Goal: Information Seeking & Learning: Find specific fact

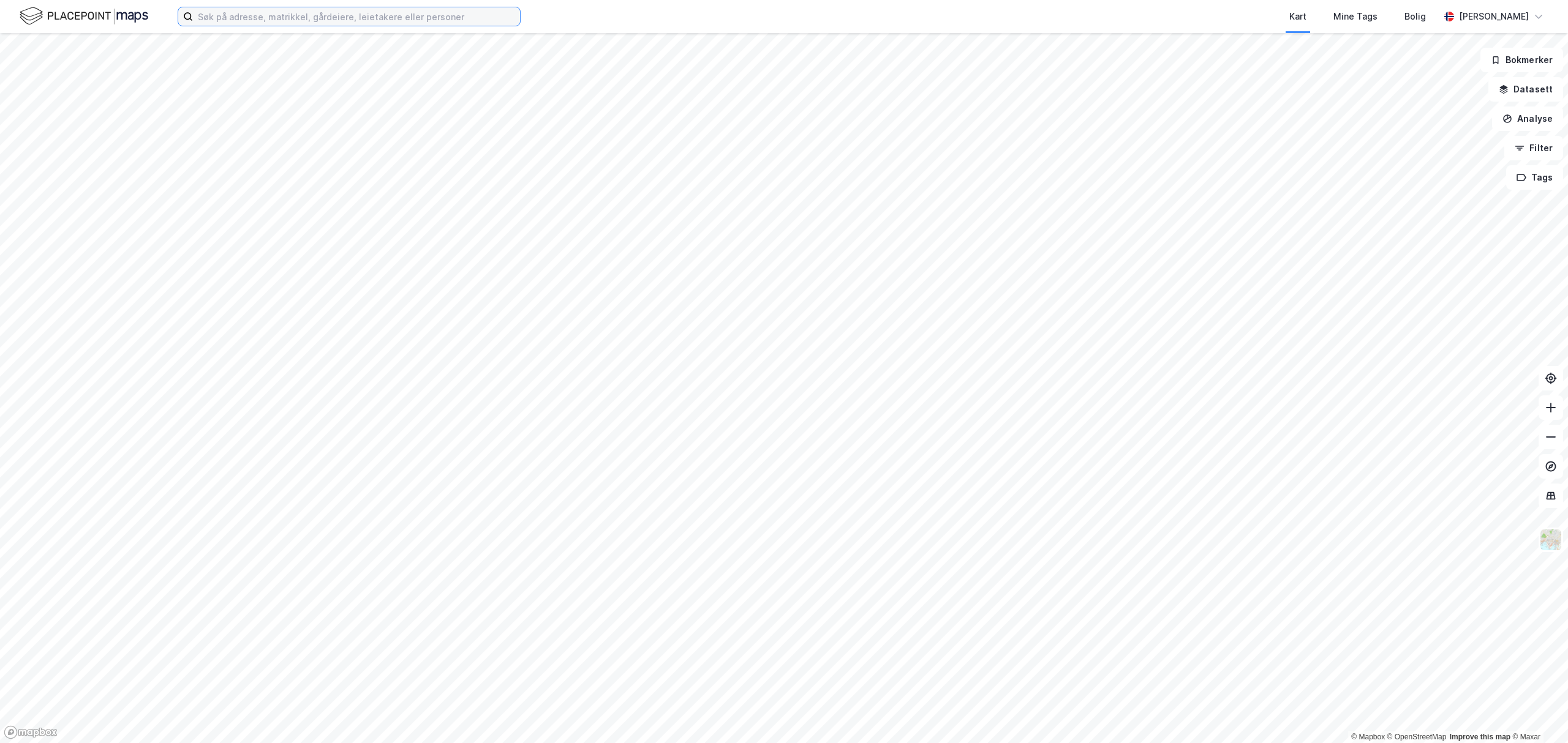
click at [361, 15] on input at bounding box center [357, 16] width 328 height 18
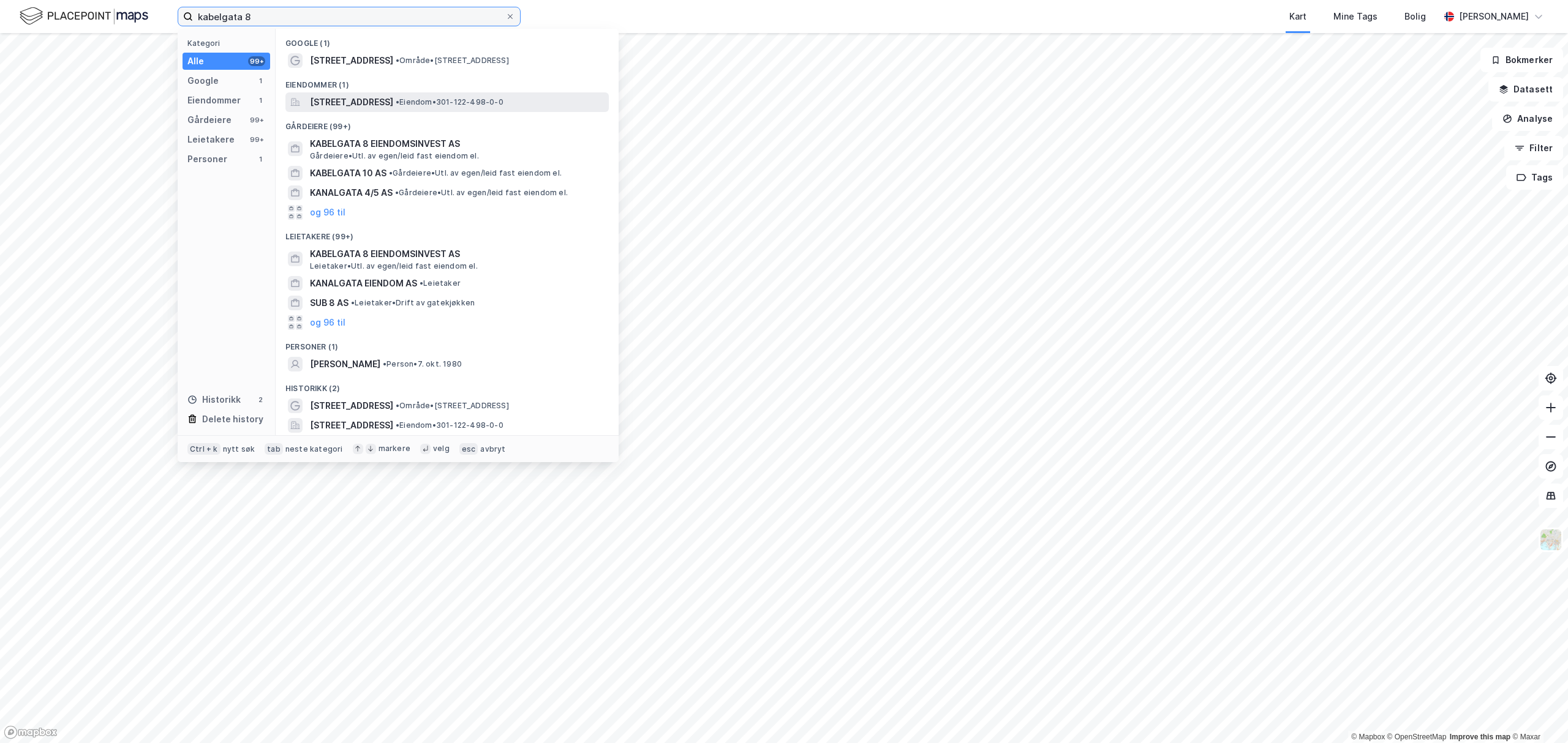
type input "kabelgata 8"
click at [363, 101] on span "[STREET_ADDRESS]" at bounding box center [352, 102] width 83 height 15
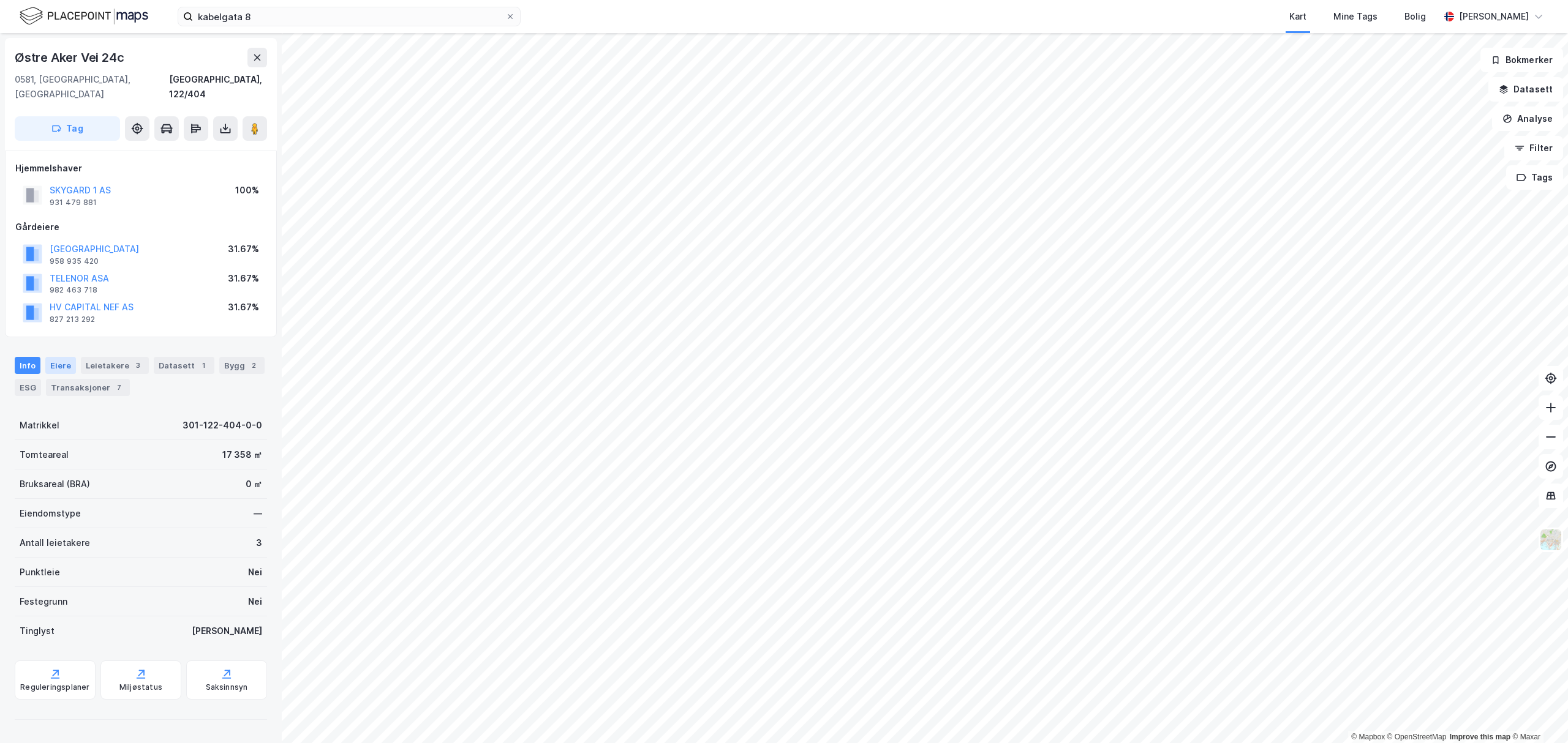
click at [62, 357] on div "Eiere" at bounding box center [61, 366] width 31 height 17
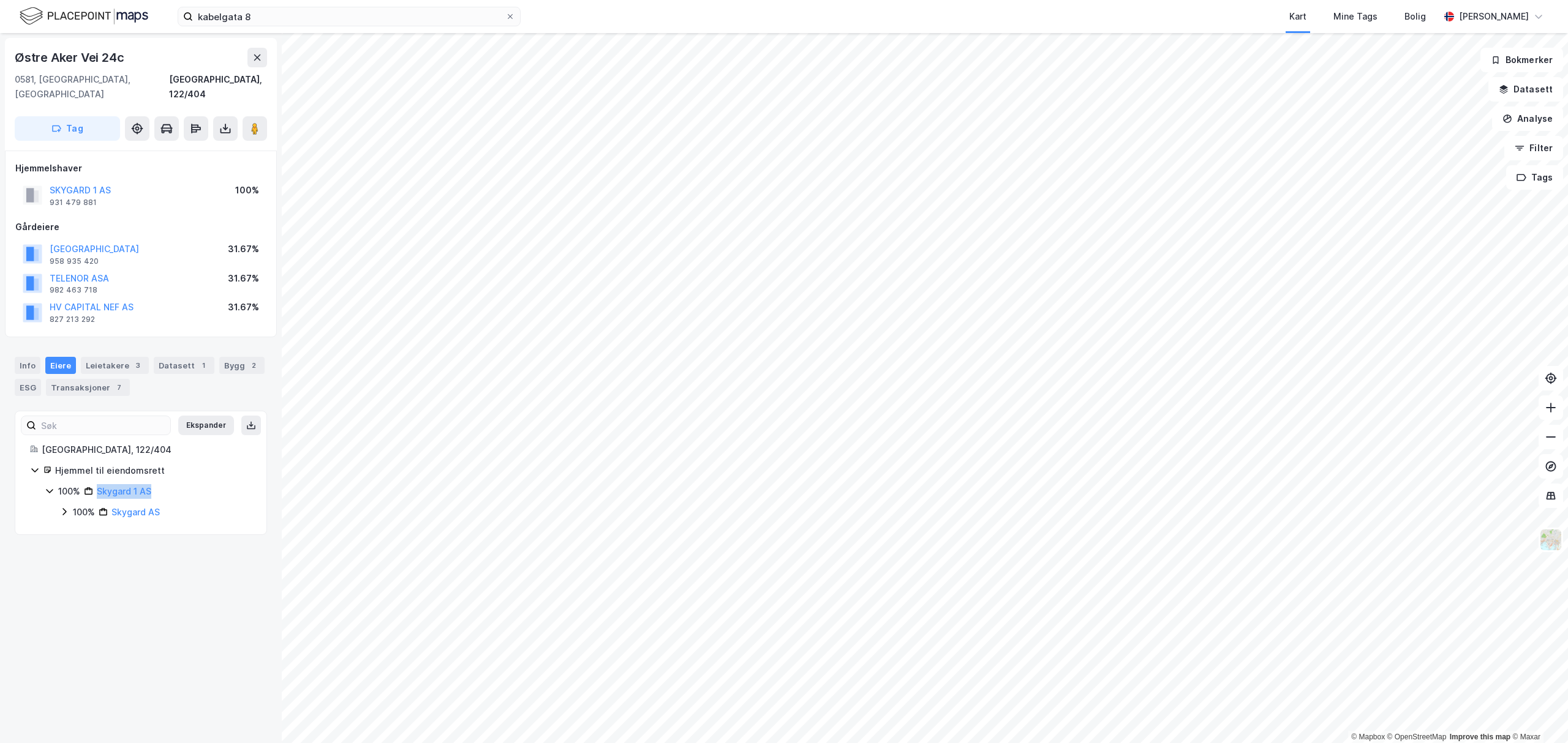
drag, startPoint x: 168, startPoint y: 480, endPoint x: 99, endPoint y: 483, distance: 69.1
click at [99, 484] on div "100% Skygard 1 AS" at bounding box center [155, 491] width 194 height 15
copy link "Skygard 1 AS"
click at [99, 379] on div "Transaksjoner 7" at bounding box center [87, 387] width 84 height 17
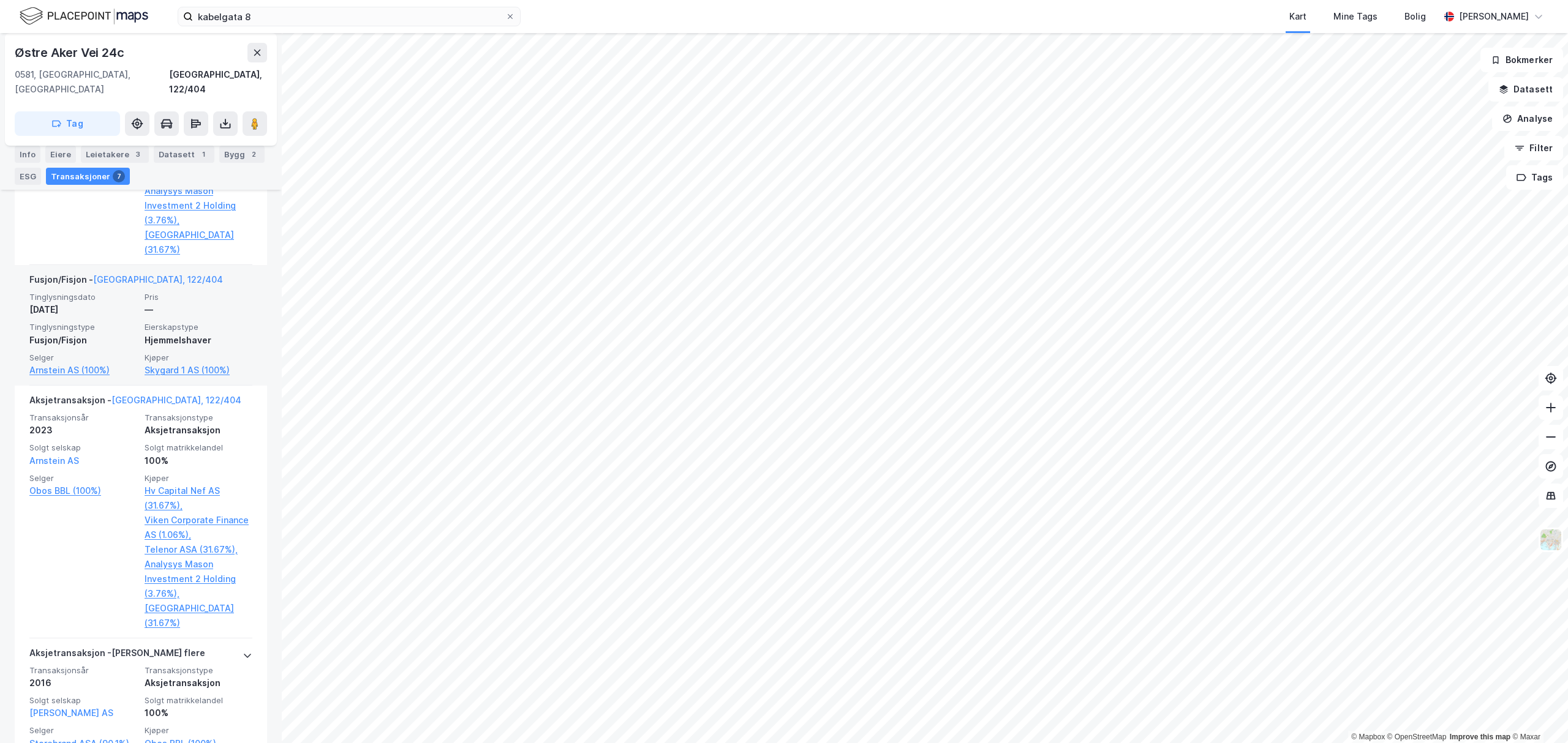
scroll to position [735, 0]
